Goal: Find specific page/section: Find specific page/section

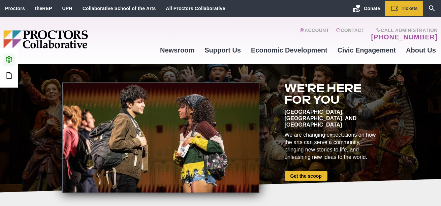
click at [12, 60] on icon at bounding box center [9, 59] width 8 height 8
click at [437, 13] on link "Search Our Site" at bounding box center [432, 9] width 18 height 16
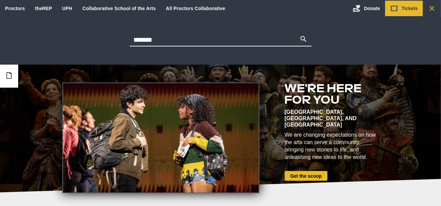
type input "*******"
click at [300, 35] on button "Search" at bounding box center [304, 39] width 8 height 9
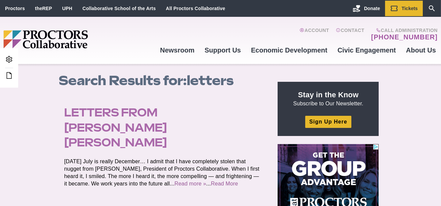
click at [167, 111] on link "Letters from [PERSON_NAME] [PERSON_NAME]" at bounding box center [115, 127] width 103 height 43
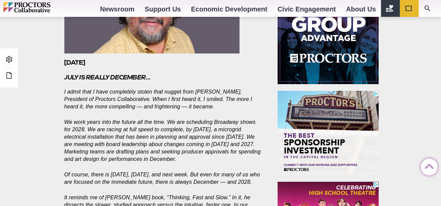
scroll to position [308, 0]
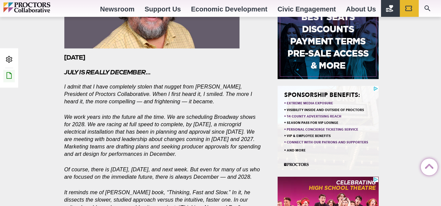
click at [10, 73] on icon at bounding box center [9, 75] width 8 height 8
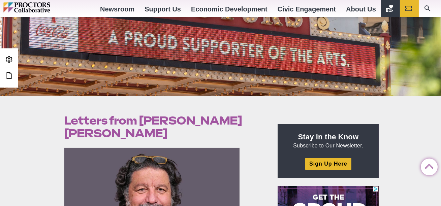
scroll to position [112, 0]
